Goal: Information Seeking & Learning: Learn about a topic

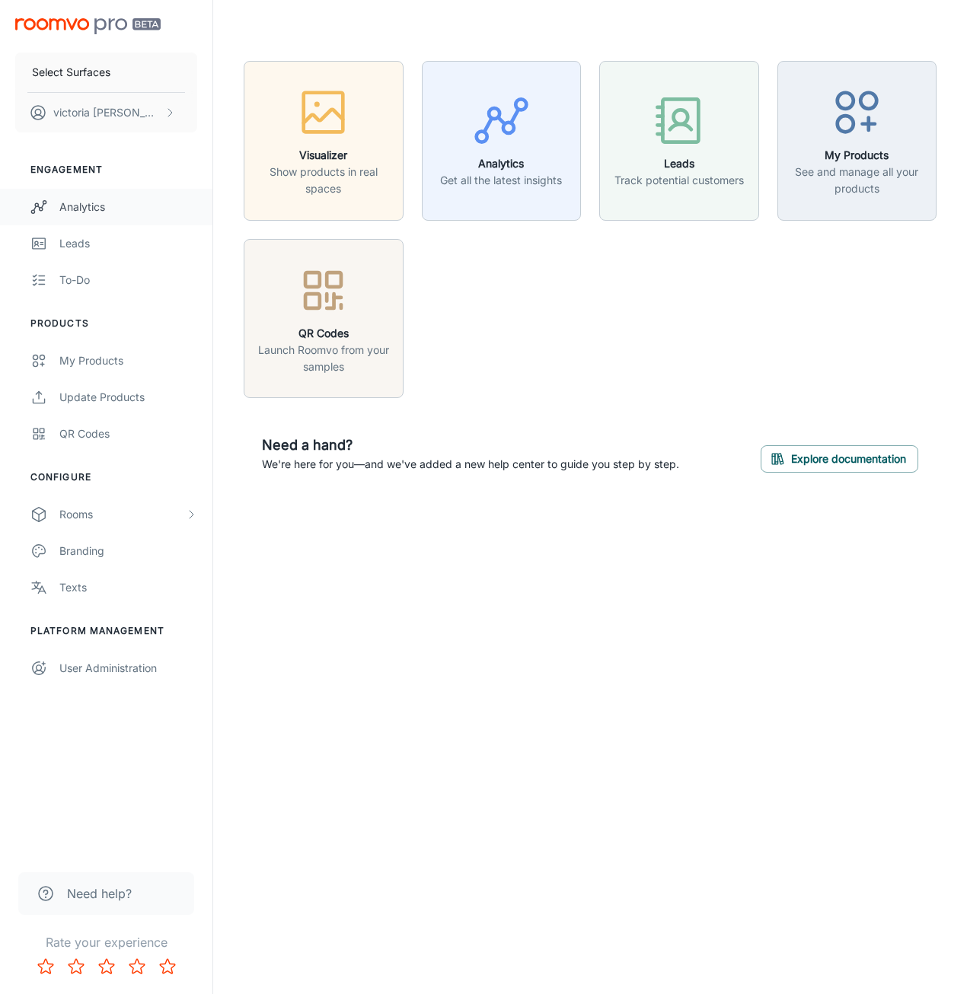
click at [91, 206] on div "Analytics" at bounding box center [128, 207] width 138 height 17
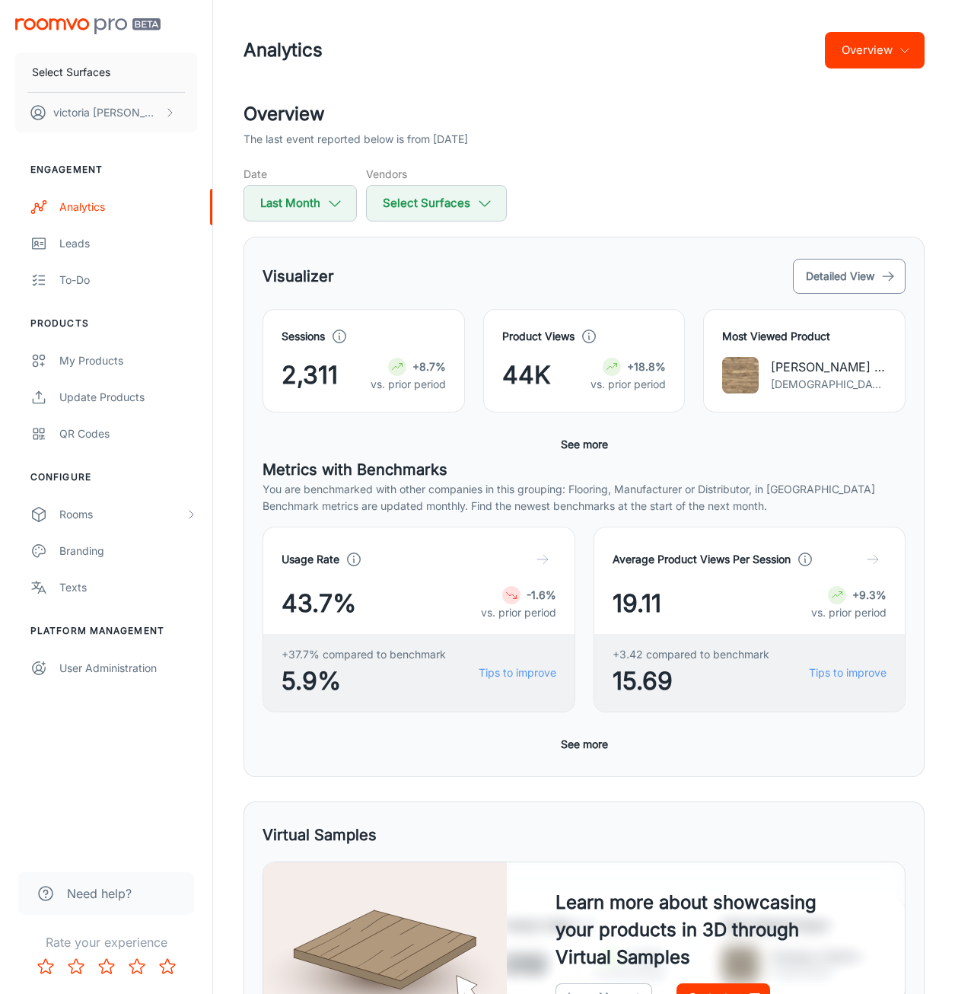
click at [844, 260] on button "Detailed View" at bounding box center [849, 276] width 113 height 35
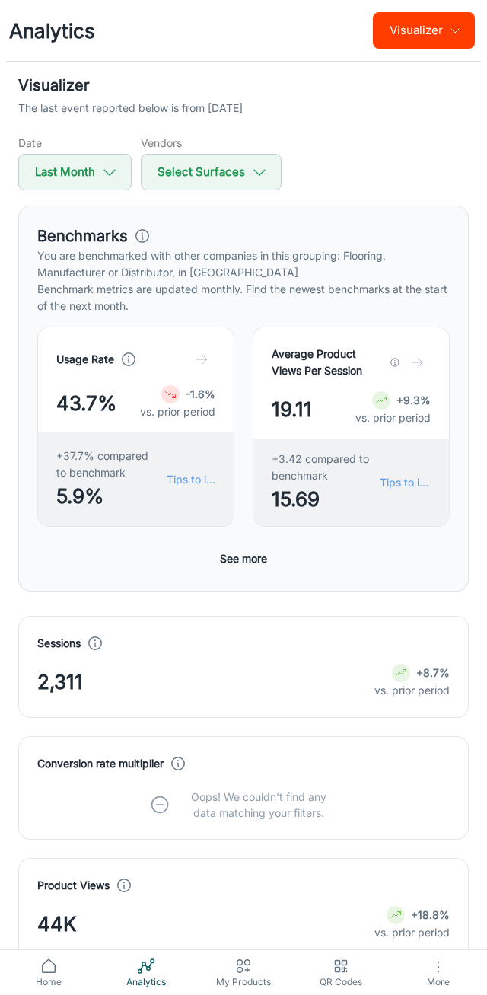
click at [237, 554] on button "See more" at bounding box center [243, 558] width 59 height 27
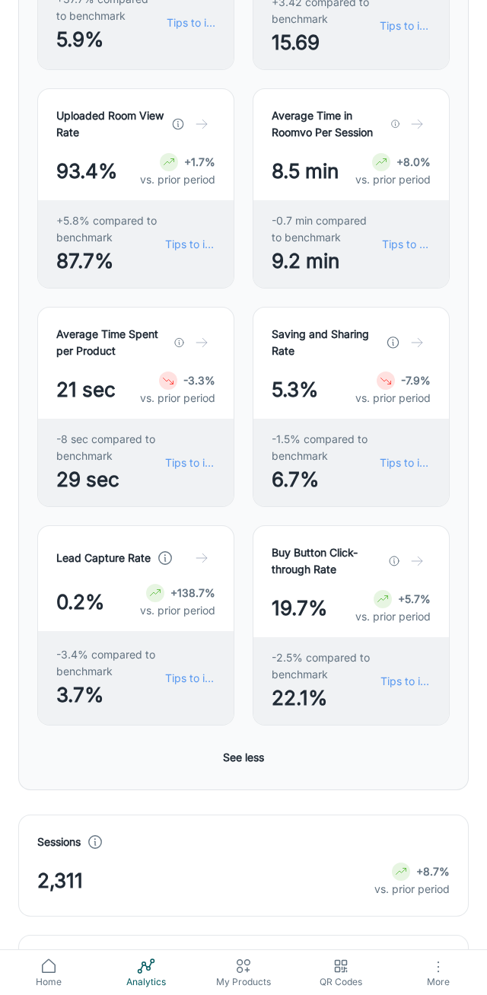
scroll to position [609, 0]
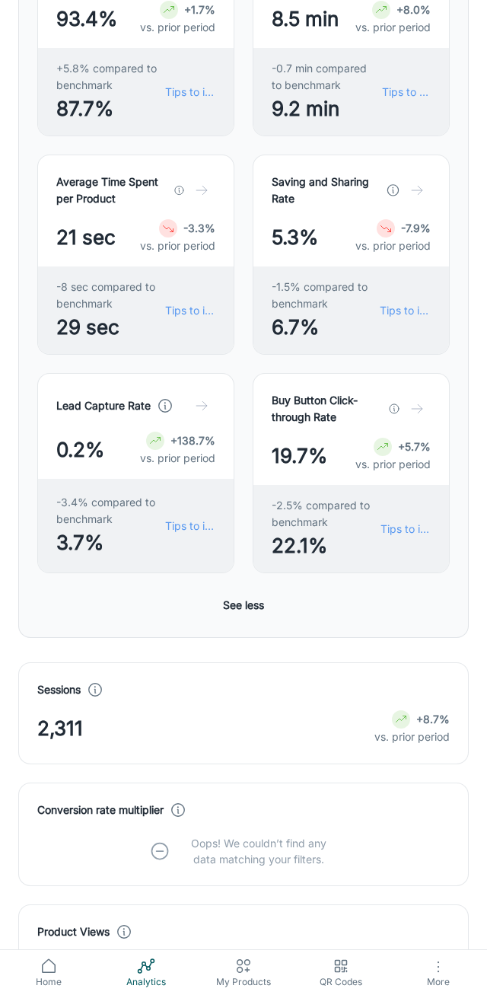
click at [243, 617] on button "See less" at bounding box center [243, 604] width 53 height 27
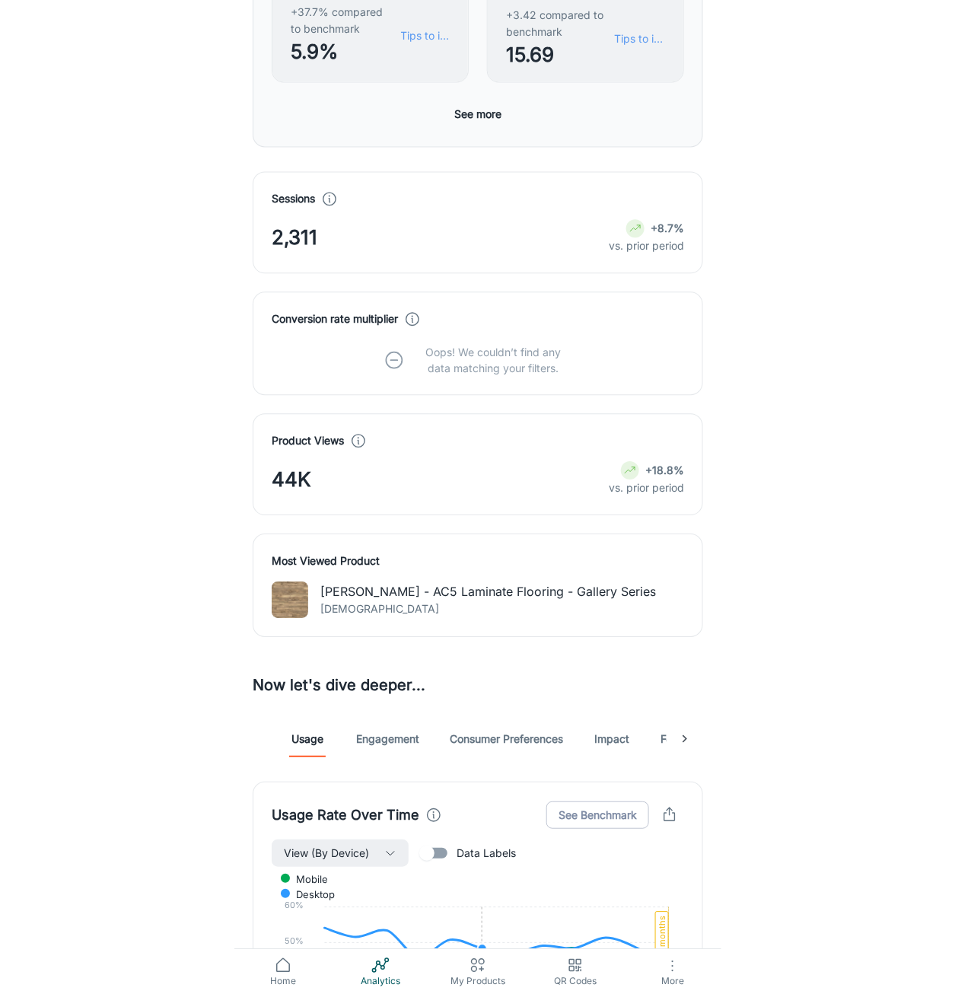
scroll to position [0, 0]
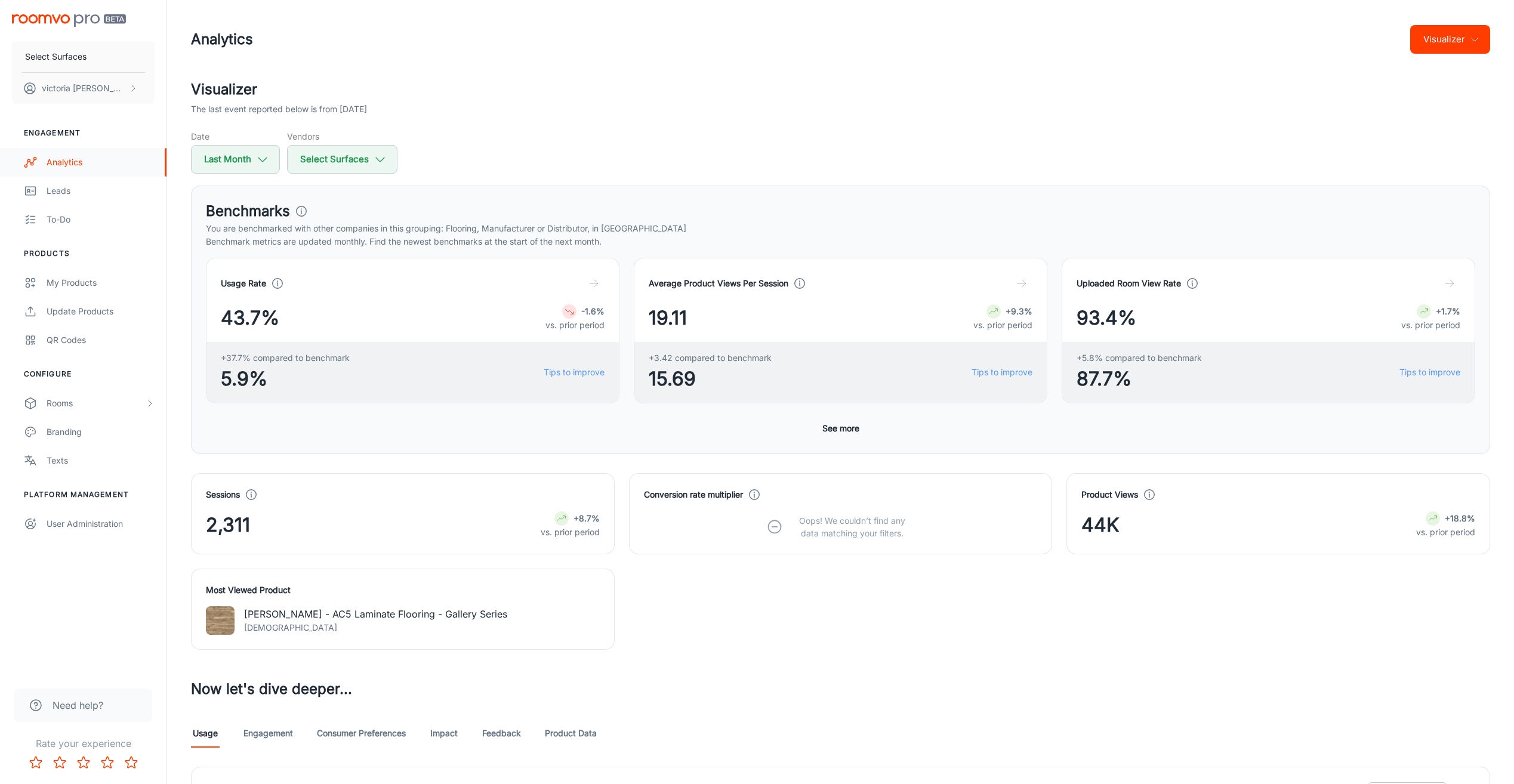
click at [76, 162] on div "Analytics" at bounding box center [100, 162] width 108 height 13
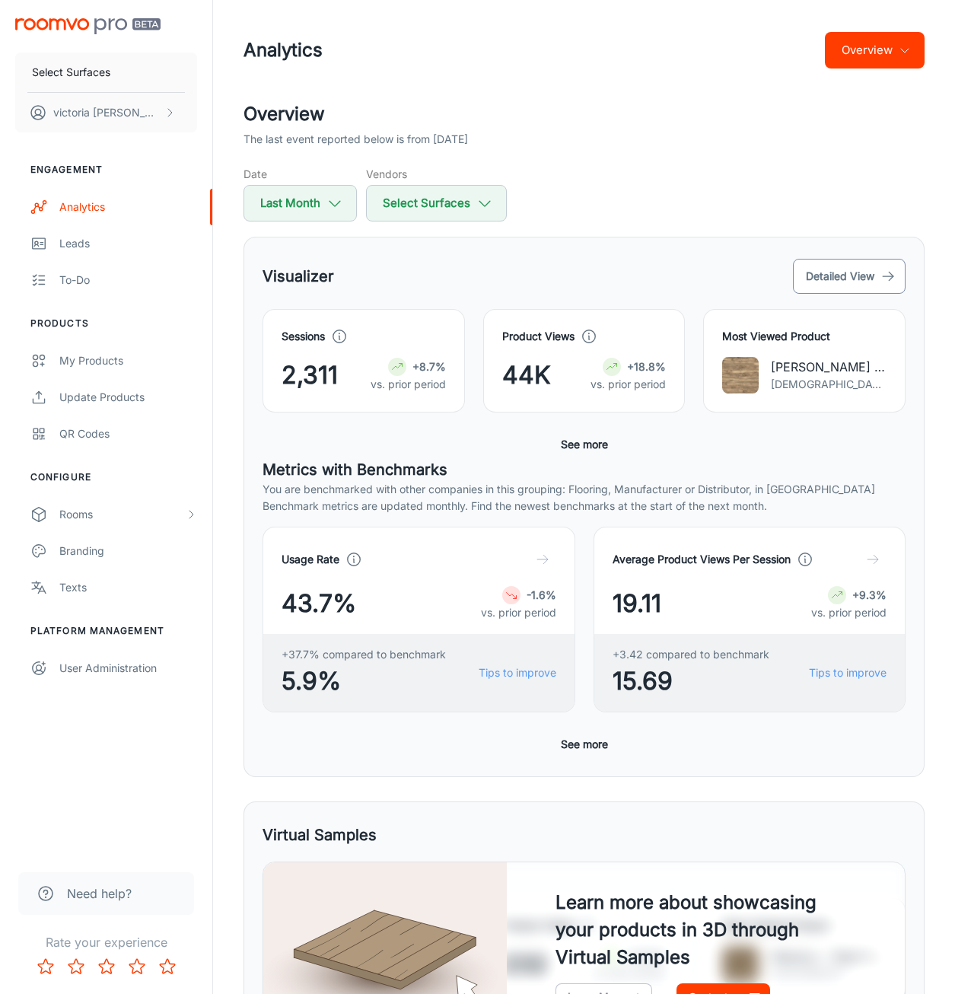
click at [849, 280] on button "Detailed View" at bounding box center [849, 276] width 113 height 35
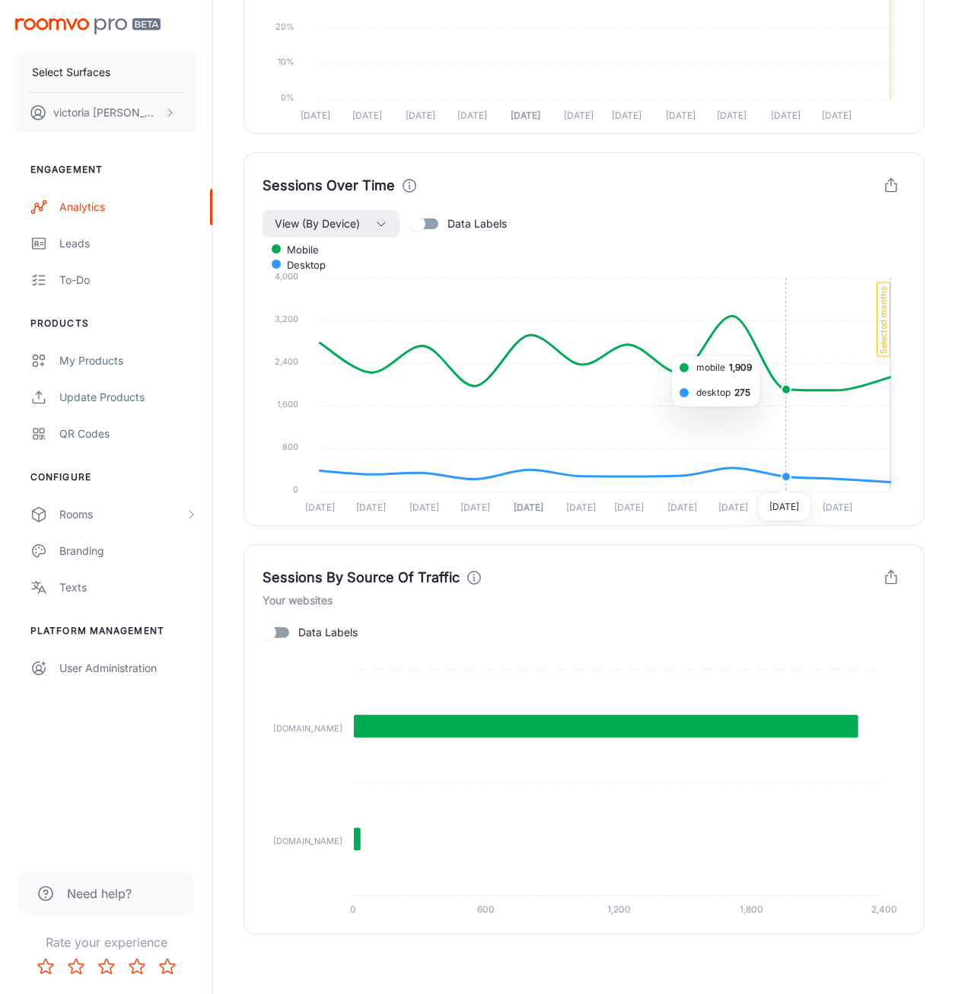
scroll to position [1219, 0]
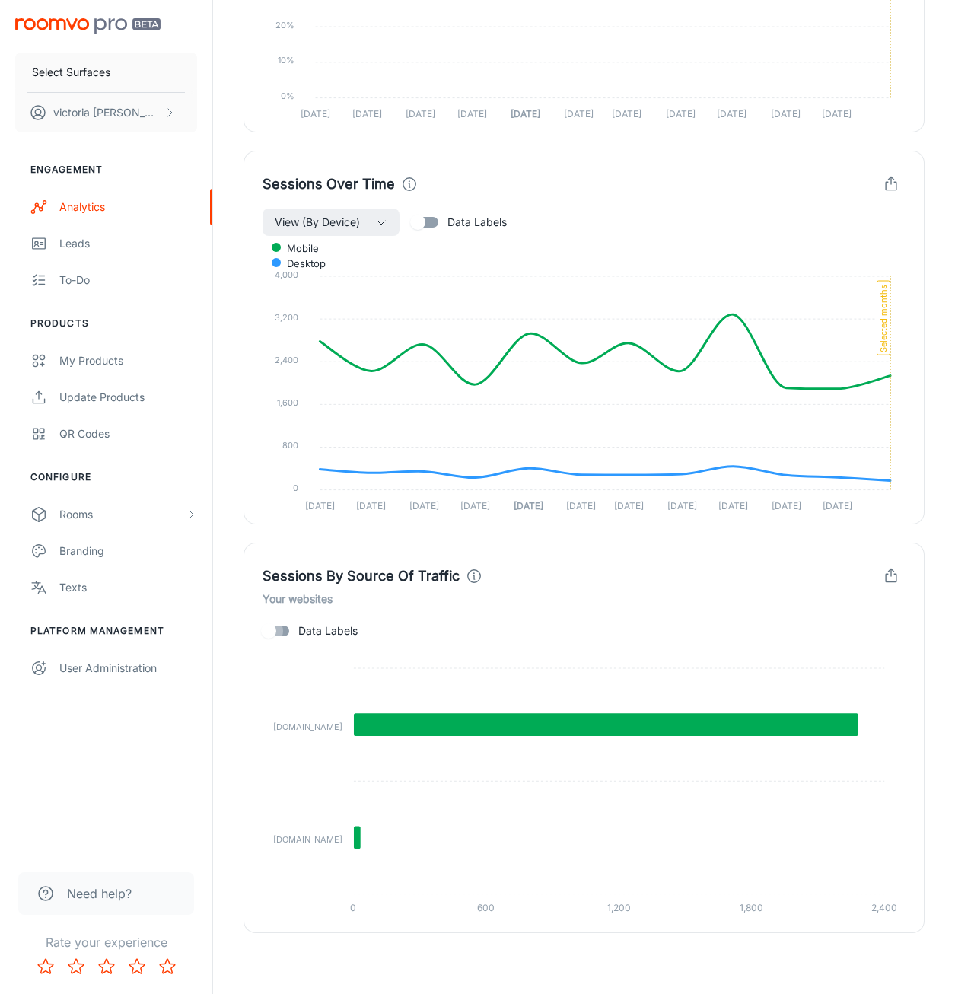
click at [297, 629] on input "Data Labels" at bounding box center [268, 631] width 87 height 29
click at [862, 738] on foreignobject at bounding box center [584, 784] width 643 height 278
drag, startPoint x: 844, startPoint y: 725, endPoint x: 910, endPoint y: 726, distance: 66.2
click at [910, 726] on div "Sessions By Source Of Traffic Your websites Data Labels 2,281 30 [DOMAIN_NAME] …" at bounding box center [584, 738] width 681 height 390
click at [920, 728] on div "Sessions By Source Of Traffic Your websites Data Labels 2,281 30 [DOMAIN_NAME] …" at bounding box center [584, 738] width 681 height 390
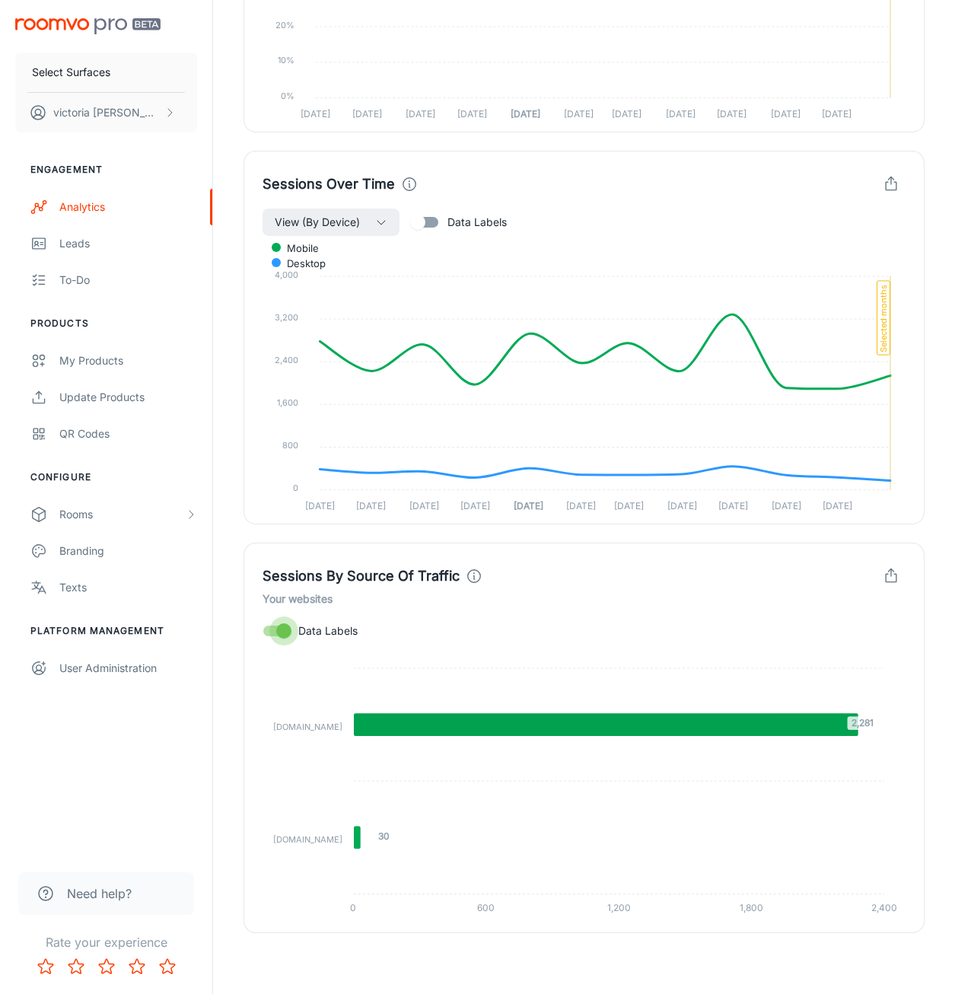
click at [287, 626] on input "Data Labels" at bounding box center [284, 631] width 87 height 29
click at [286, 626] on input "Data Labels" at bounding box center [268, 631] width 87 height 29
checkbox input "true"
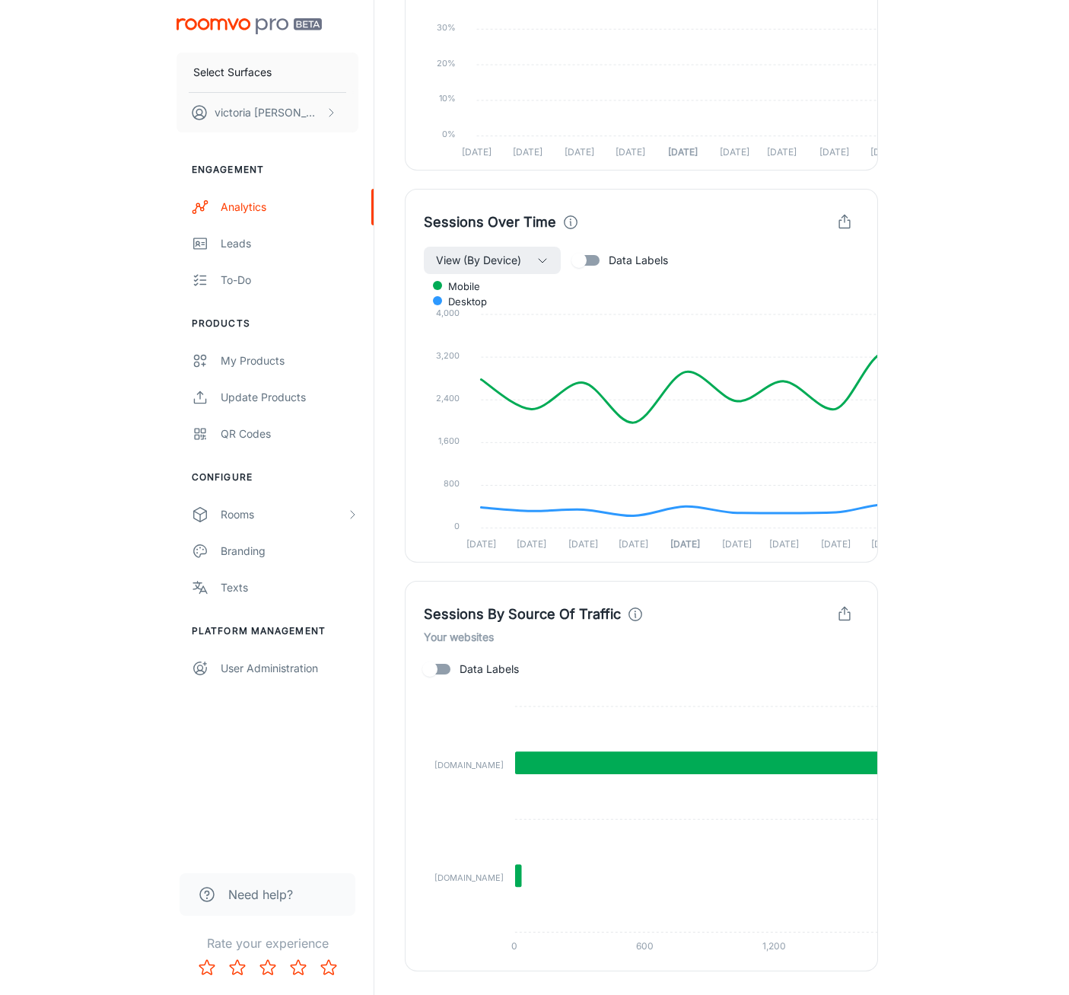
scroll to position [1219, 0]
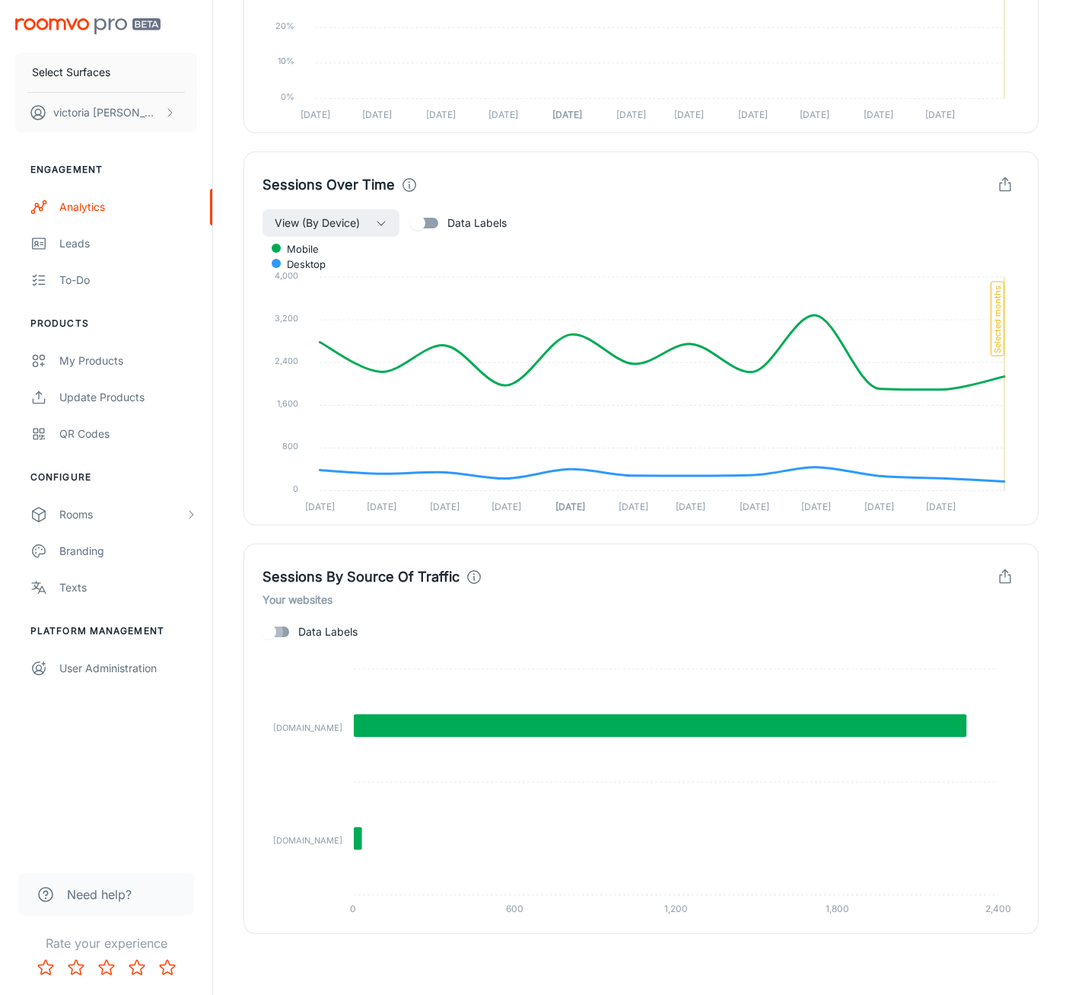
click at [268, 628] on input "Data Labels" at bounding box center [268, 631] width 87 height 29
checkbox input "true"
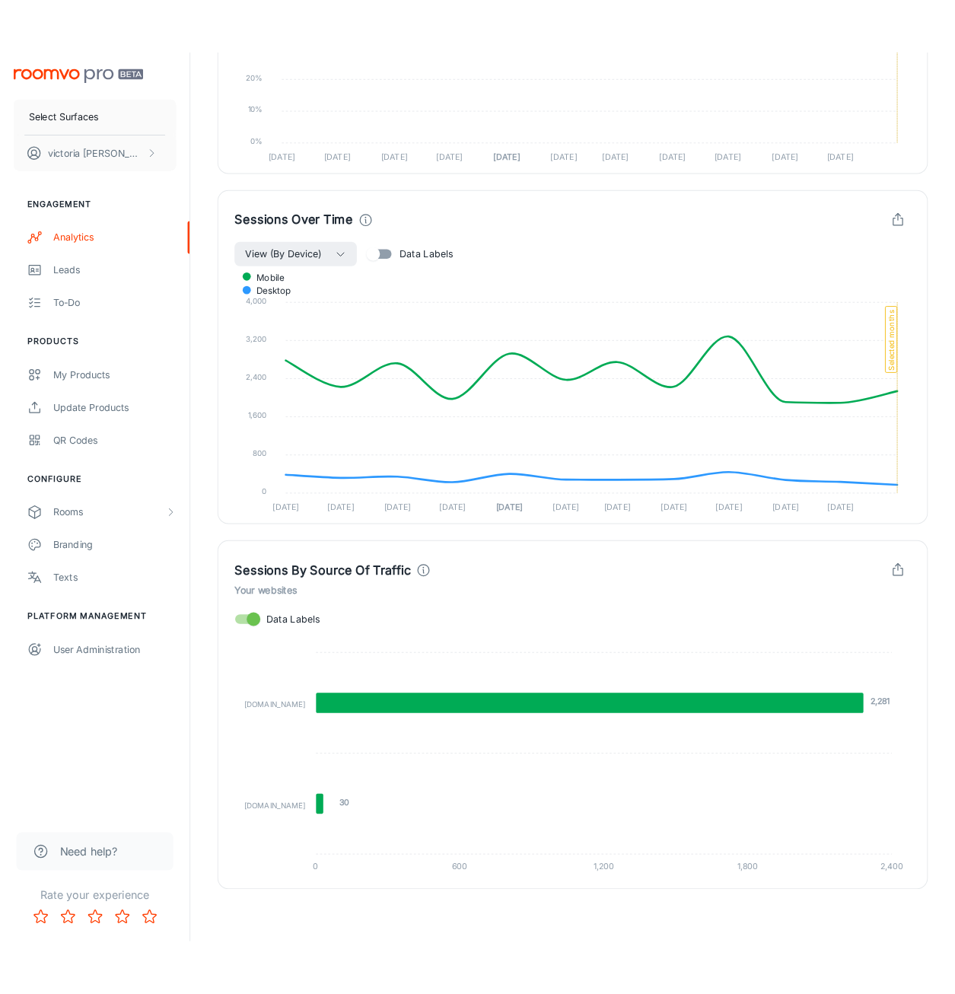
scroll to position [1216, 0]
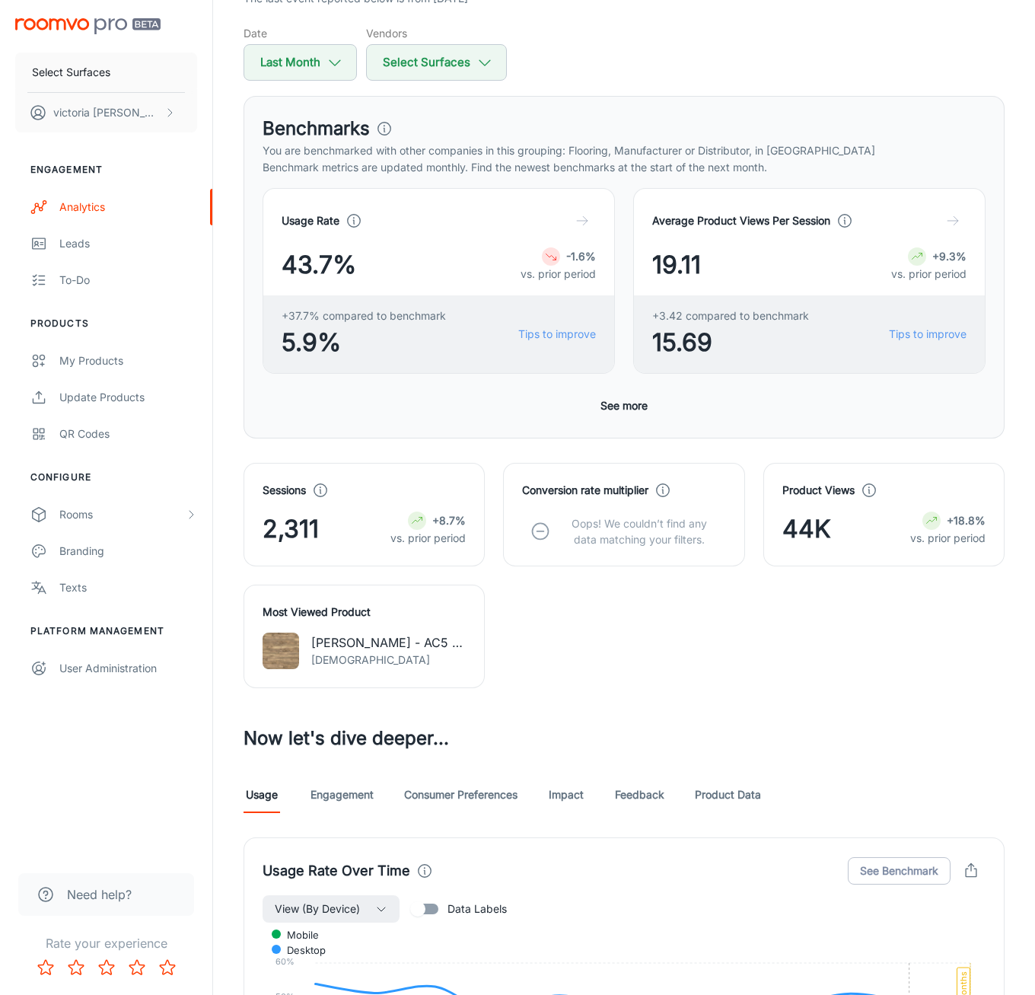
scroll to position [0, 0]
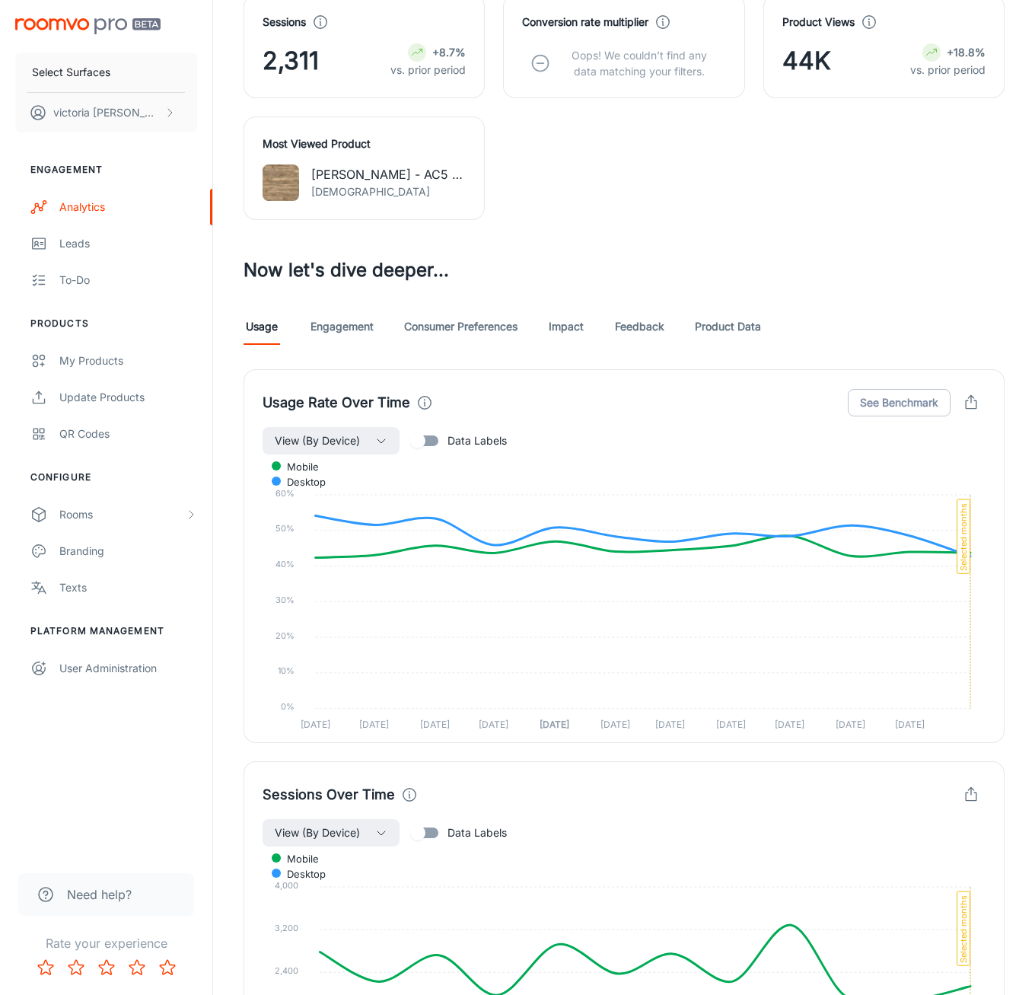
click at [737, 316] on link "Product Data" at bounding box center [728, 326] width 66 height 37
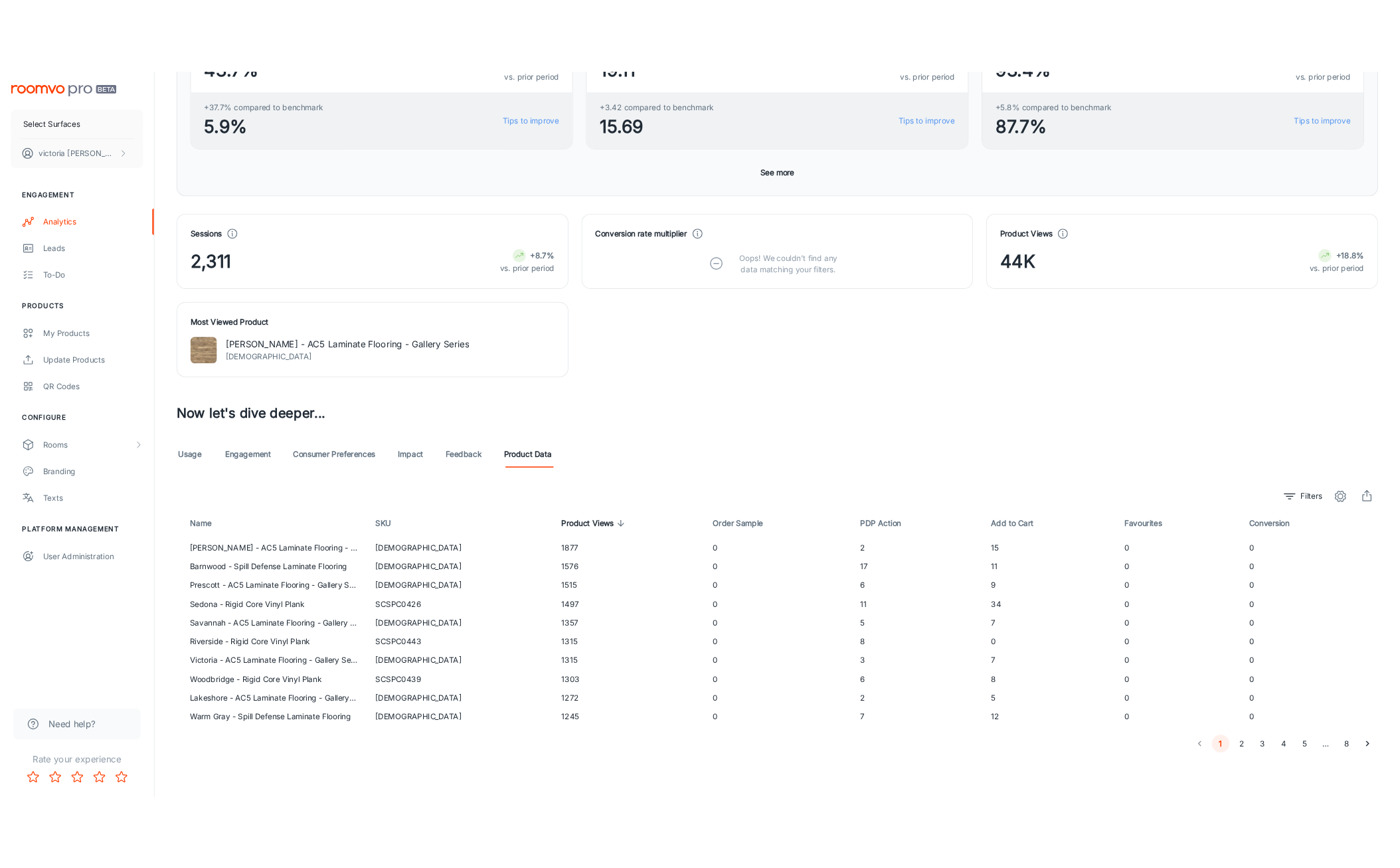
scroll to position [360, 0]
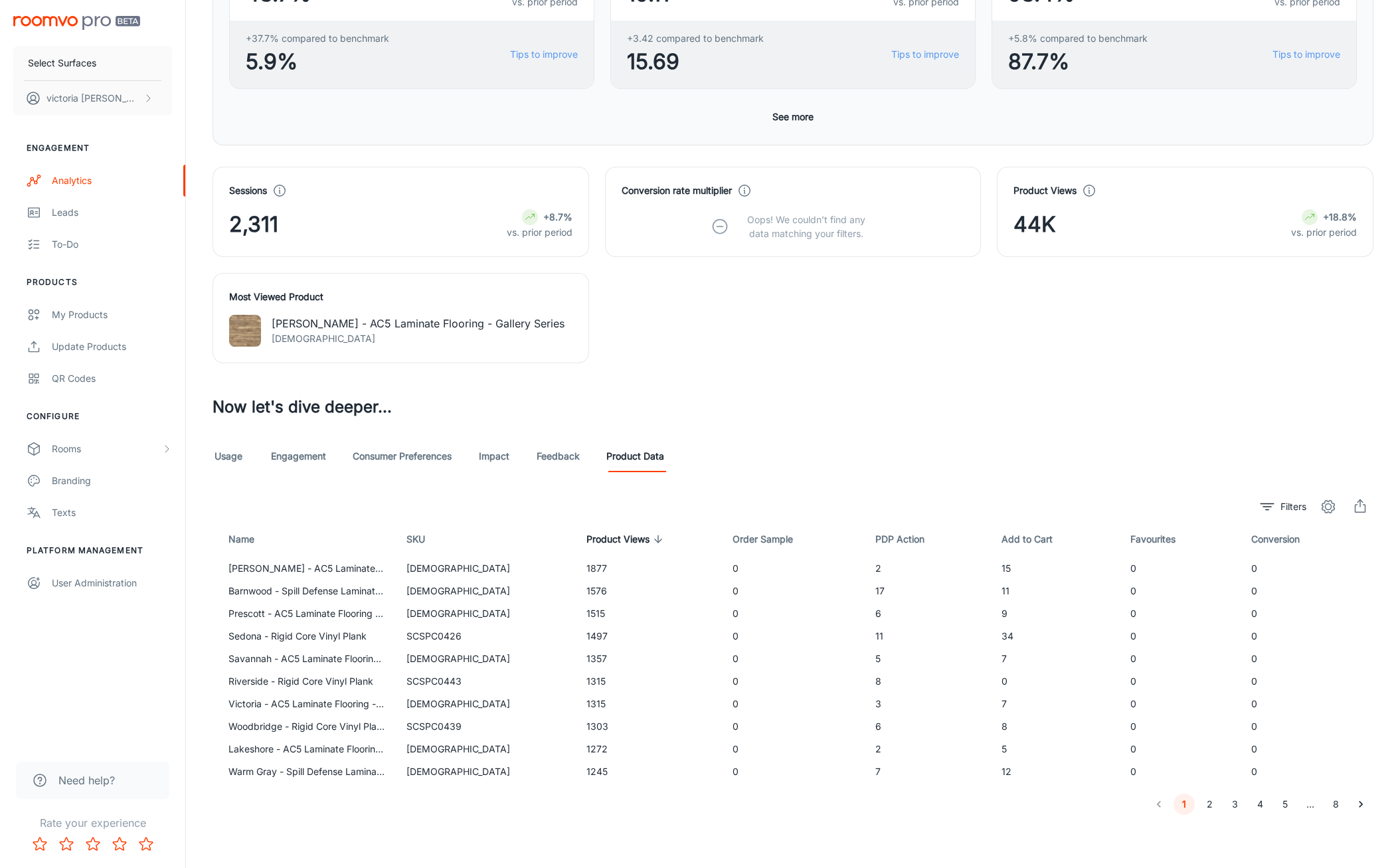
click at [470, 107] on div "Usage Rate 43.7% -1.6% vs. prior period +37.7% compared to benchmark 5.9% Tips …" at bounding box center [793, 27] width 1127 height 202
